Goal: Task Accomplishment & Management: Manage account settings

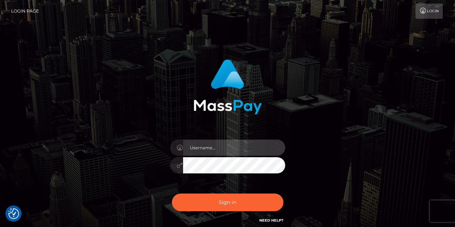
click at [211, 148] on input "text" at bounding box center [234, 148] width 102 height 16
type input "salemfraye@gmail.com"
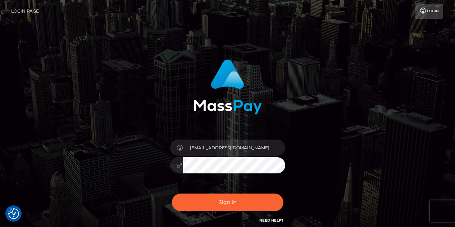
click at [172, 194] on button "Sign in" at bounding box center [228, 203] width 112 height 18
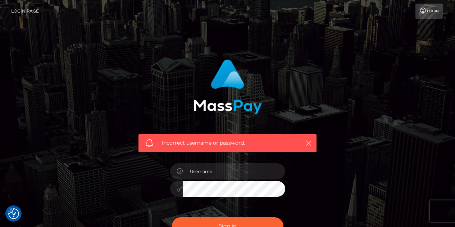
click at [312, 143] on icon "button" at bounding box center [308, 143] width 7 height 7
click at [428, 9] on link "Login" at bounding box center [429, 11] width 27 height 15
